Goal: Check status: Check status

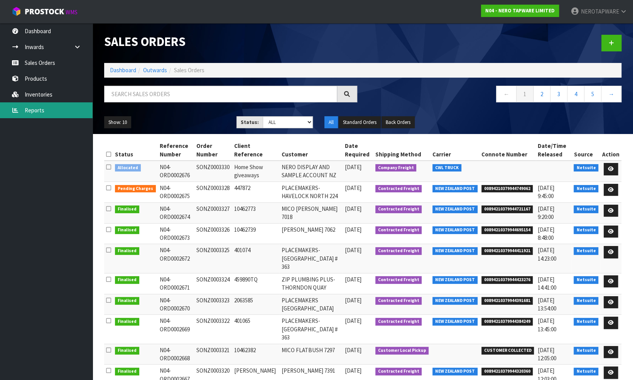
click at [39, 110] on link "Reports" at bounding box center [46, 110] width 93 height 16
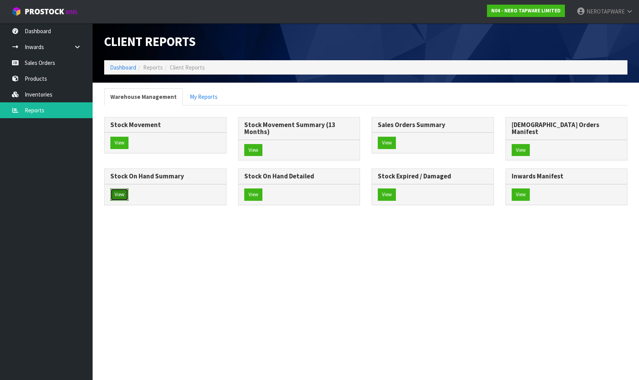
click at [128, 188] on button "View" at bounding box center [119, 194] width 18 height 12
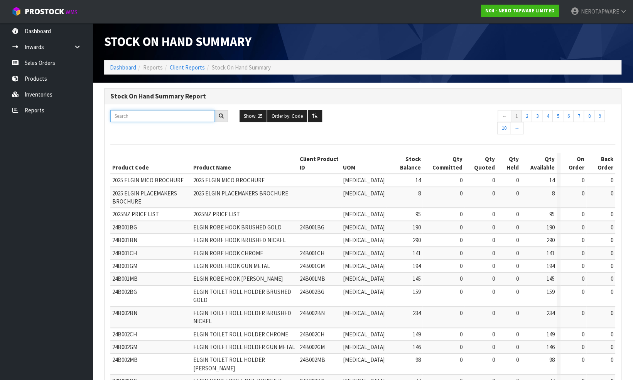
click at [148, 116] on input "text" at bounding box center [162, 116] width 105 height 12
paste input "NR692101b01CH"
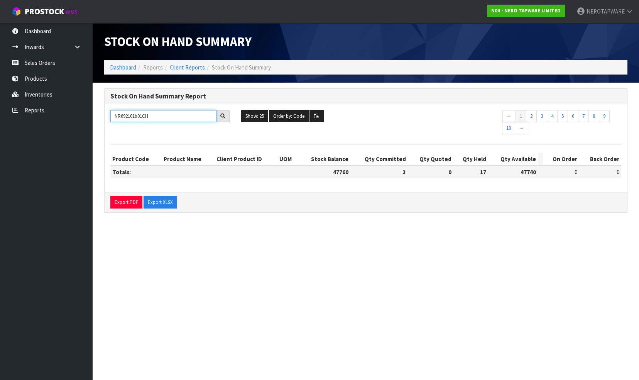
type input "NR692101b01CH"
click at [54, 62] on link "Sales Orders" at bounding box center [46, 63] width 93 height 16
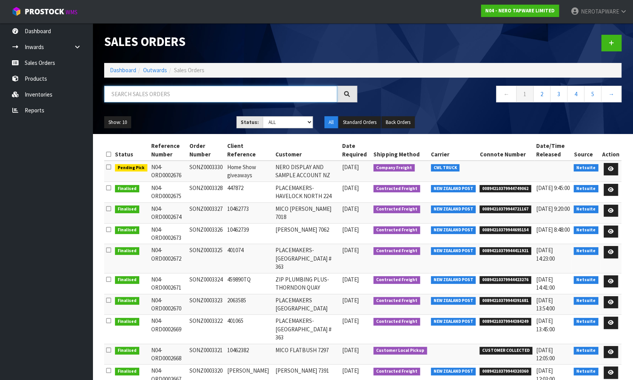
click at [167, 93] on input "text" at bounding box center [220, 94] width 233 height 17
paste input "SONZ0003281"
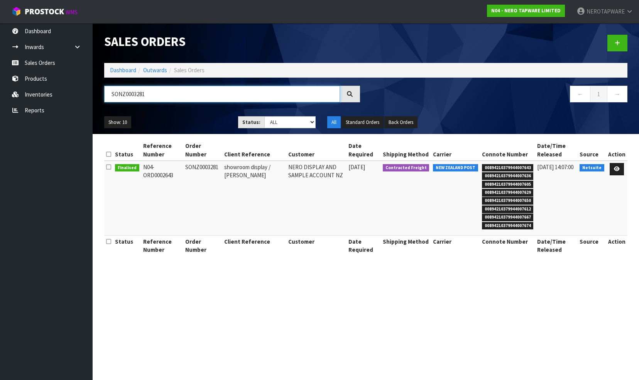
type input "SONZ0003281"
